Goal: Task Accomplishment & Management: Use online tool/utility

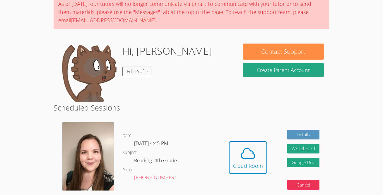
scroll to position [52, 0]
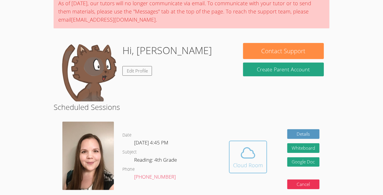
click at [249, 145] on icon at bounding box center [248, 153] width 16 height 16
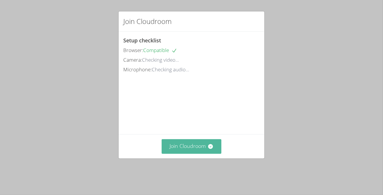
click at [206, 150] on button "Join Cloudroom" at bounding box center [192, 146] width 60 height 14
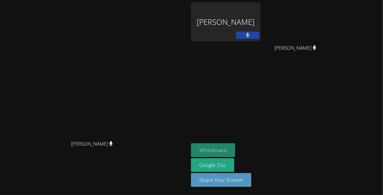
click at [227, 148] on button "Whiteboard" at bounding box center [213, 150] width 44 height 14
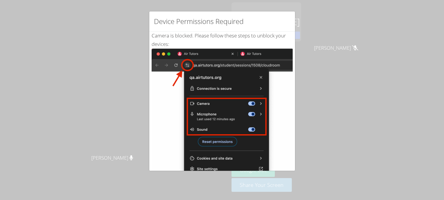
click at [324, 123] on div "Device Permissions Required Camera is blocked . Please follow these steps to un…" at bounding box center [222, 100] width 444 height 200
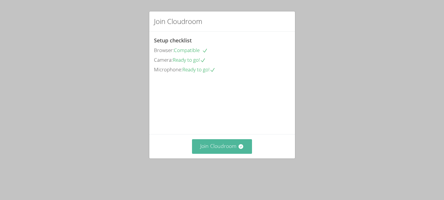
click at [227, 154] on button "Join Cloudroom" at bounding box center [222, 146] width 60 height 14
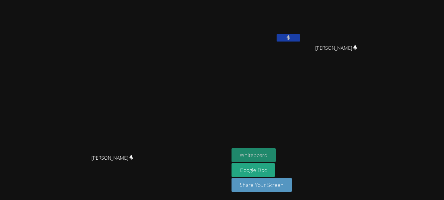
click at [241, 154] on button "Whiteboard" at bounding box center [254, 155] width 44 height 14
drag, startPoint x: 311, startPoint y: 55, endPoint x: 303, endPoint y: 54, distance: 8.2
click at [303, 54] on div "[PERSON_NAME] [PERSON_NAME] [PERSON_NAME]" at bounding box center [303, 33] width 142 height 63
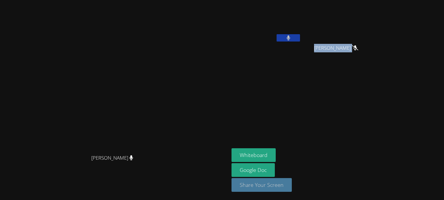
click at [282, 184] on button "Share Your Screen" at bounding box center [262, 185] width 60 height 14
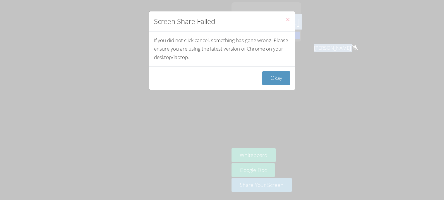
click at [285, 19] on button "Close" at bounding box center [288, 20] width 14 height 18
click at [286, 20] on icon "Close" at bounding box center [287, 19] width 5 height 5
click at [275, 81] on button "Okay" at bounding box center [276, 78] width 28 height 14
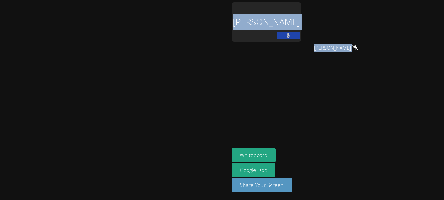
click at [120, 100] on video at bounding box center [115, 88] width 88 height 126
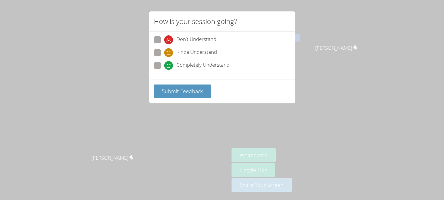
click at [164, 44] on span at bounding box center [164, 44] width 0 height 0
click at [164, 41] on input "Don't Understand" at bounding box center [166, 38] width 5 height 5
radio input "true"
click at [194, 94] on button "Submit Feedback" at bounding box center [182, 92] width 57 height 14
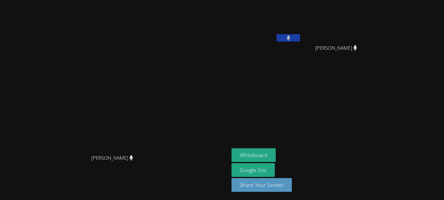
click at [294, 38] on button at bounding box center [288, 37] width 23 height 7
drag, startPoint x: 366, startPoint y: 47, endPoint x: 371, endPoint y: 48, distance: 4.5
click at [371, 48] on div "[PERSON_NAME]" at bounding box center [339, 53] width 70 height 23
click at [293, 38] on button at bounding box center [288, 37] width 23 height 7
